Goal: Complete application form

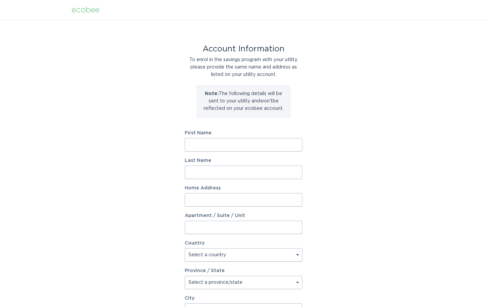
click at [254, 142] on input "First Name" at bounding box center [243, 144] width 117 height 13
type input "Anthony"
click at [237, 172] on input "Last Name" at bounding box center [243, 171] width 117 height 13
type input "DiTomasso"
click at [234, 199] on input "Home Address" at bounding box center [243, 199] width 117 height 13
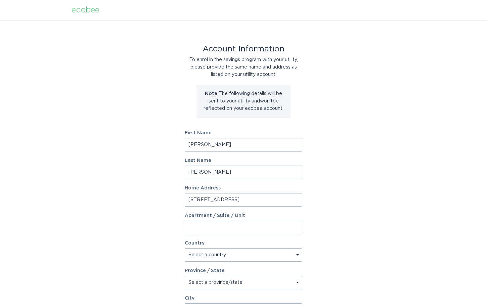
type input "1200 Elm St"
type input "Unit 901"
select select "US"
select select "NH"
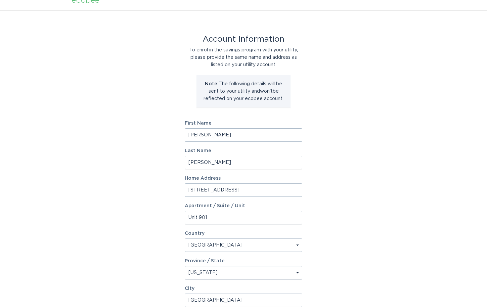
type input "Manchester"
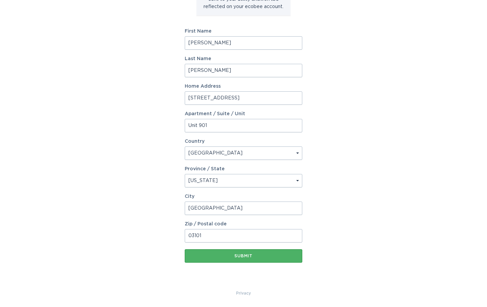
type input "03101"
click at [208, 253] on button "Submit" at bounding box center [243, 255] width 117 height 13
